Goal: Task Accomplishment & Management: Complete application form

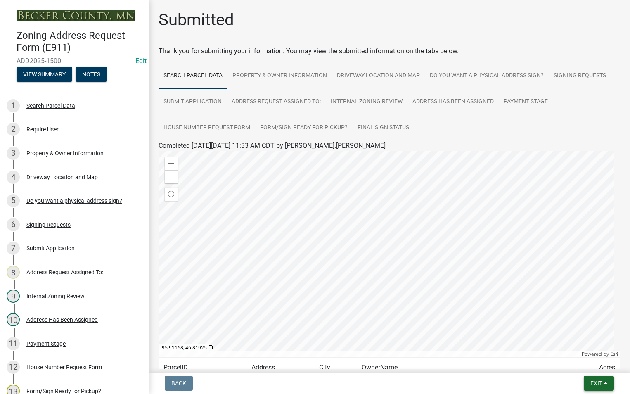
click at [607, 385] on button "Exit" at bounding box center [599, 383] width 30 height 15
click at [575, 340] on button "Save" at bounding box center [581, 342] width 66 height 20
click at [594, 381] on span "Exit" at bounding box center [597, 383] width 12 height 7
click at [586, 365] on button "Save & Exit" at bounding box center [581, 362] width 66 height 20
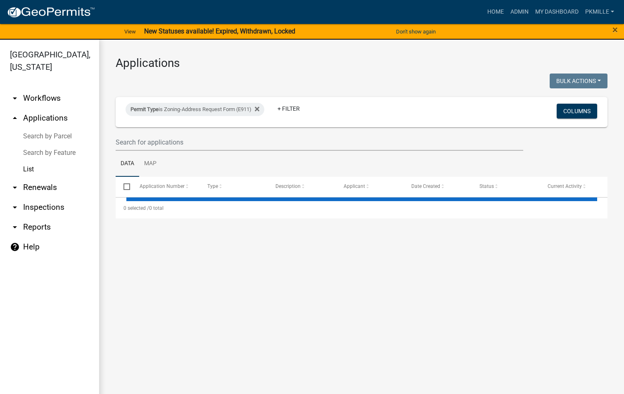
select select "2: 50"
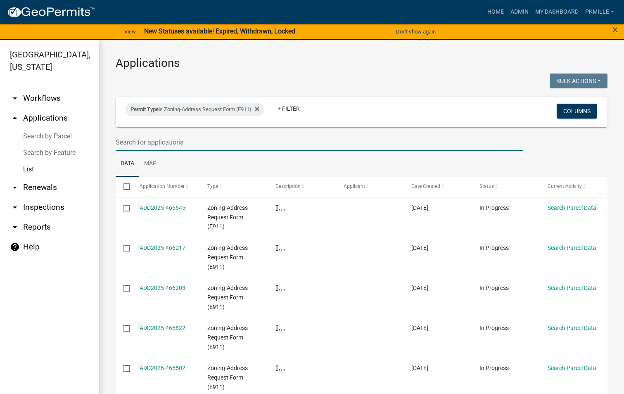
click at [140, 140] on input "text" at bounding box center [320, 142] width 408 height 17
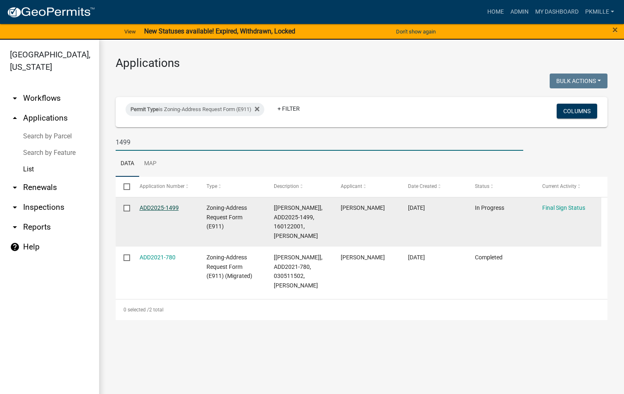
type input "1499"
click at [155, 209] on link "ADD2025-1499" at bounding box center [159, 207] width 39 height 7
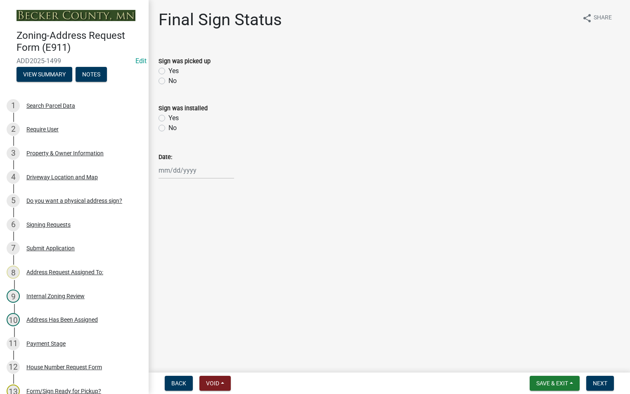
click at [169, 71] on label "Yes" at bounding box center [174, 71] width 10 height 10
click at [169, 71] on input "Yes" at bounding box center [171, 68] width 5 height 5
radio input "true"
click at [155, 169] on div "Date:" at bounding box center [389, 159] width 474 height 38
click at [164, 169] on div at bounding box center [197, 170] width 76 height 17
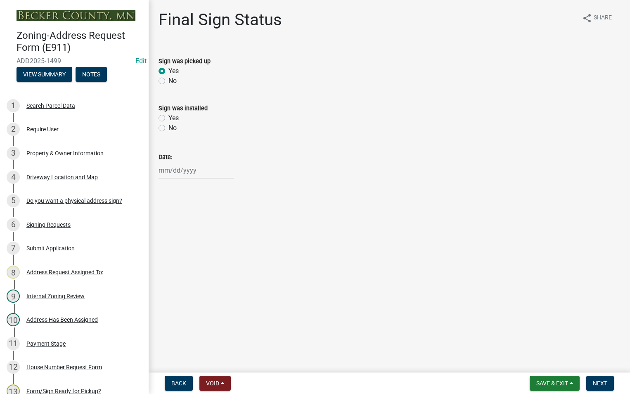
select select "8"
select select "2025"
click at [192, 257] on div "20" at bounding box center [193, 253] width 13 height 13
type input "[DATE]"
click at [563, 384] on span "Save & Exit" at bounding box center [553, 383] width 32 height 7
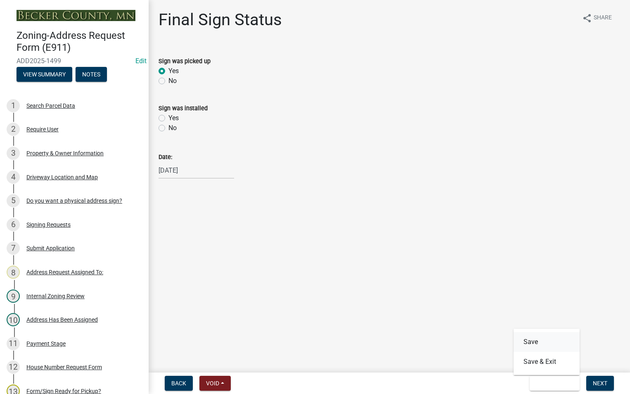
click at [544, 343] on button "Save" at bounding box center [547, 342] width 66 height 20
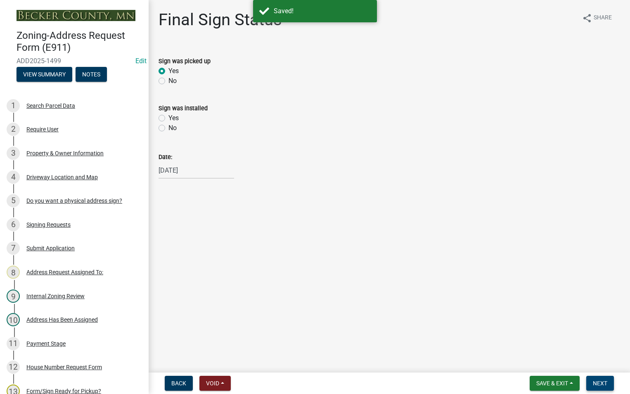
click at [590, 379] on button "Next" at bounding box center [601, 383] width 28 height 15
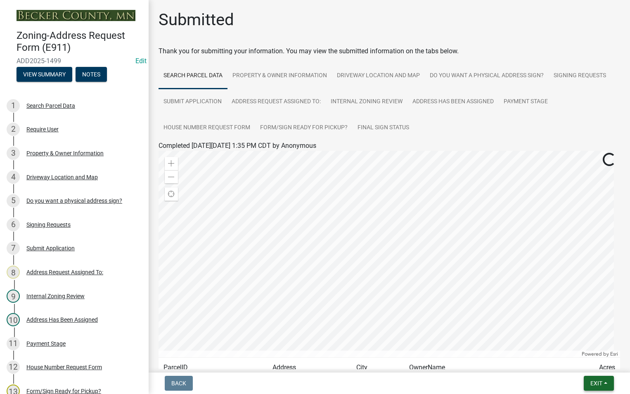
click at [604, 381] on button "Exit" at bounding box center [599, 383] width 30 height 15
click at [570, 364] on button "Save & Exit" at bounding box center [581, 362] width 66 height 20
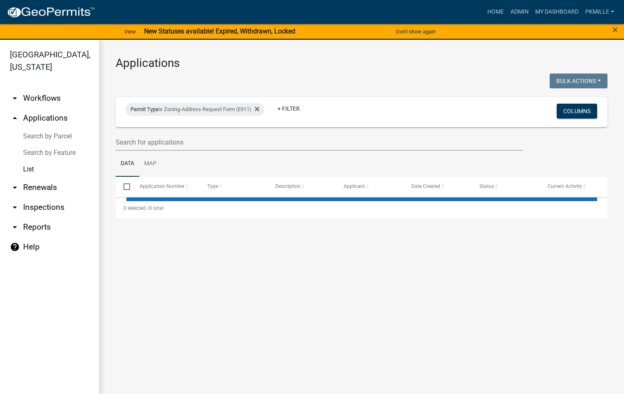
select select "2: 50"
